Goal: Find specific page/section: Find specific page/section

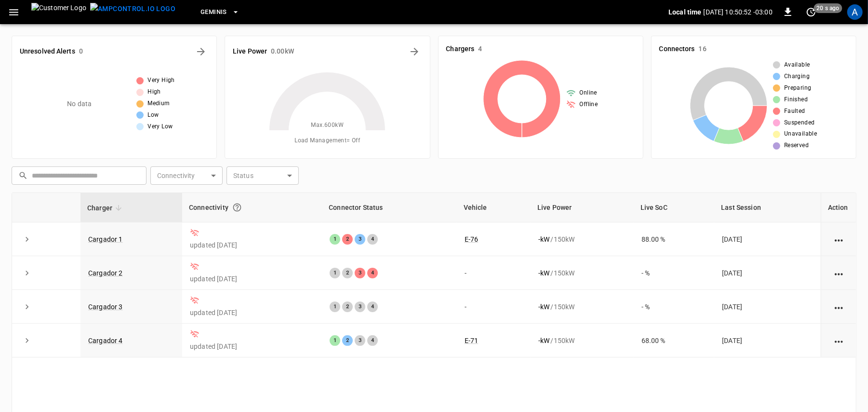
click at [382, 4] on div "Geminis" at bounding box center [425, 12] width 485 height 23
click at [18, 8] on icon "button" at bounding box center [14, 12] width 12 height 12
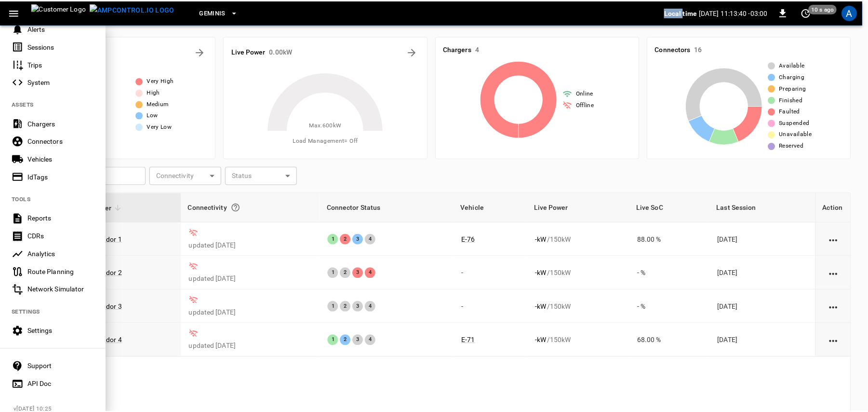
scroll to position [145, 0]
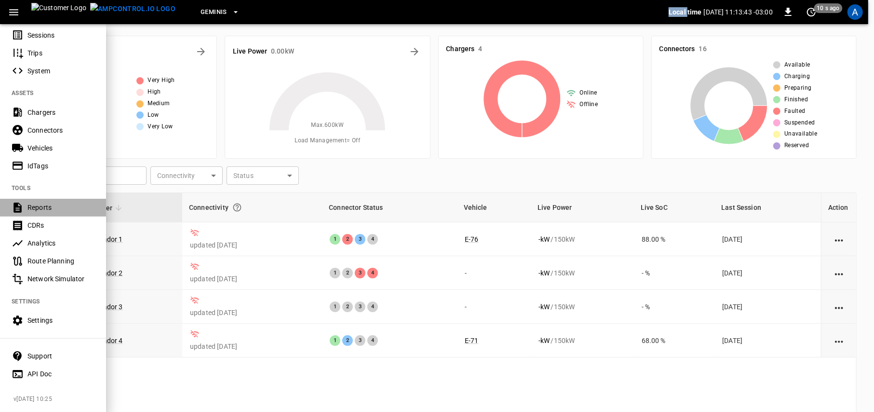
click at [53, 202] on div "Reports" at bounding box center [60, 207] width 67 height 10
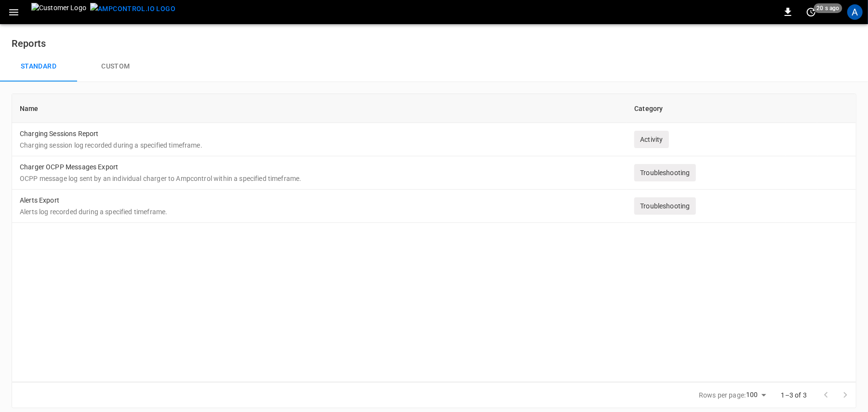
click at [18, 13] on icon "button" at bounding box center [14, 12] width 12 height 12
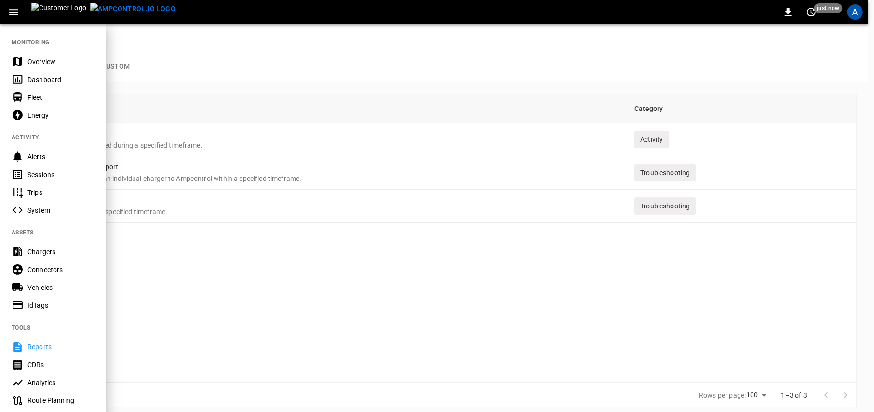
click at [167, 35] on div at bounding box center [437, 206] width 874 height 412
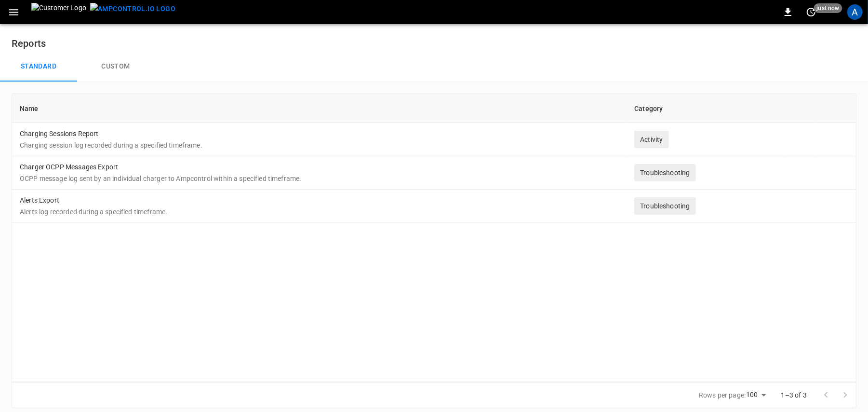
click at [10, 14] on icon "button" at bounding box center [13, 12] width 9 height 6
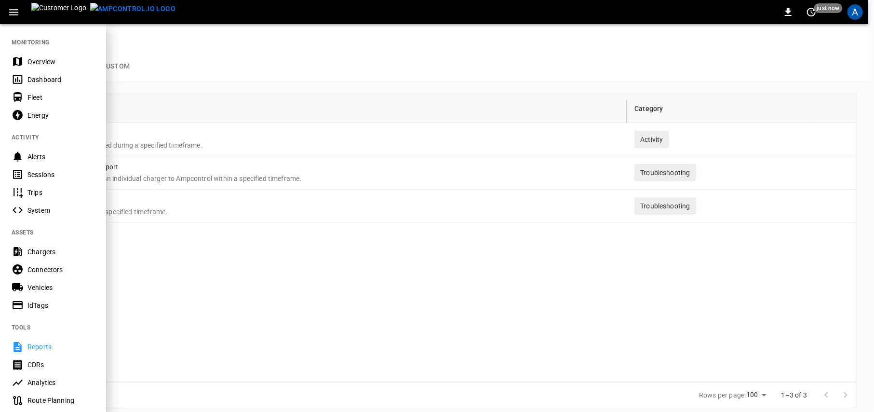
click at [162, 52] on div at bounding box center [437, 206] width 874 height 412
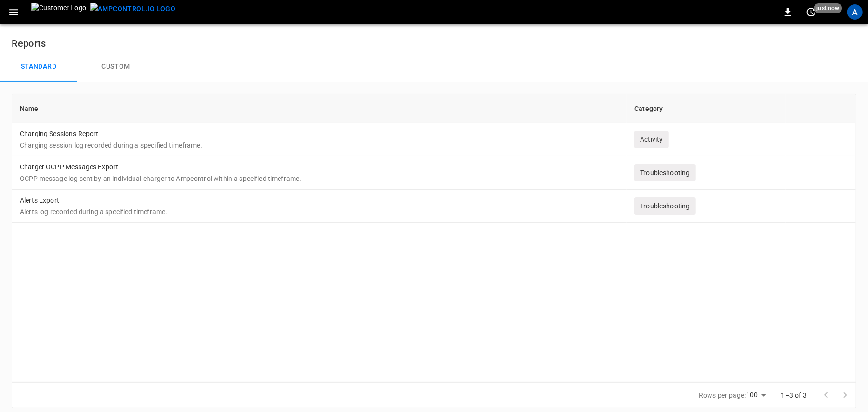
click at [94, 13] on img "menu" at bounding box center [132, 9] width 85 height 12
